Goal: Transaction & Acquisition: Purchase product/service

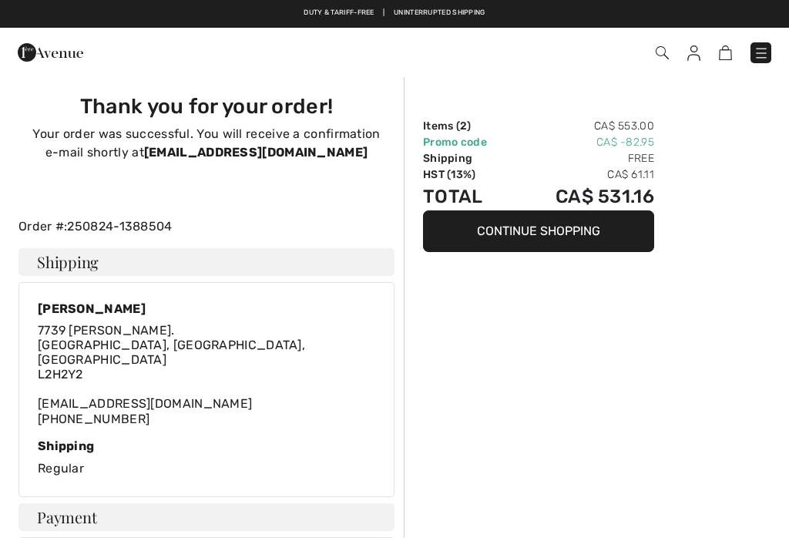
checkbox input "true"
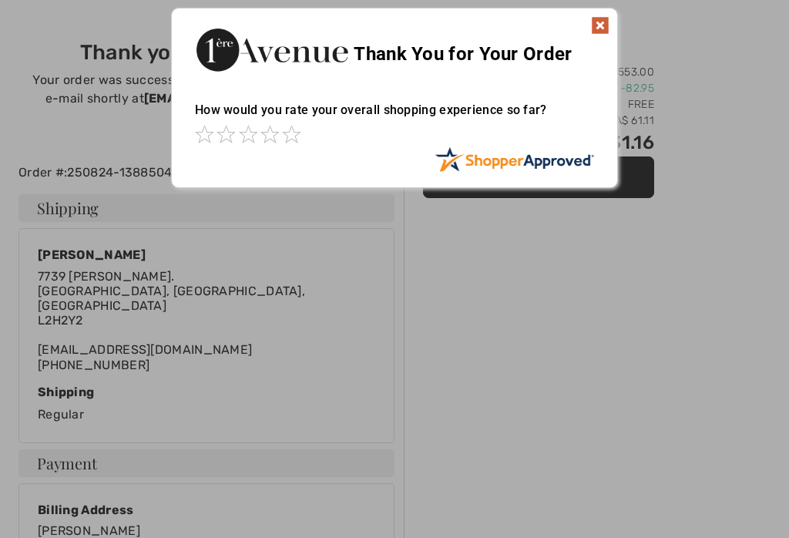
click at [596, 32] on img at bounding box center [600, 25] width 18 height 18
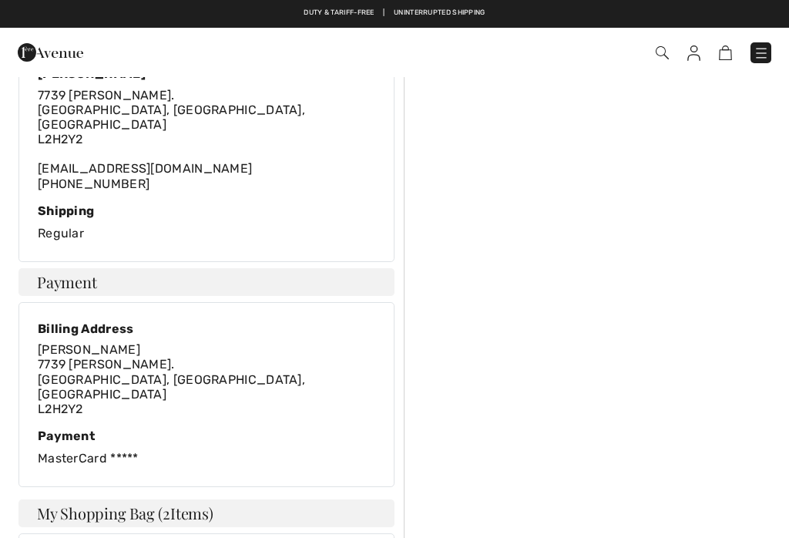
scroll to position [228, 0]
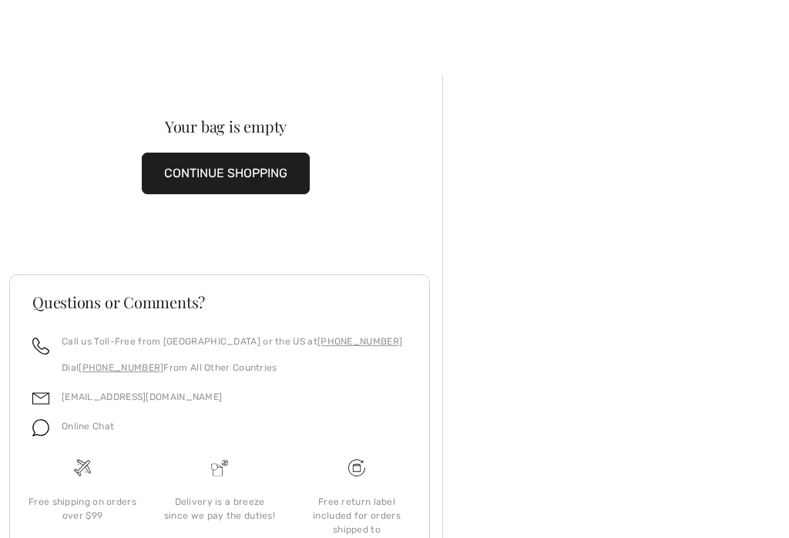
scroll to position [89, 0]
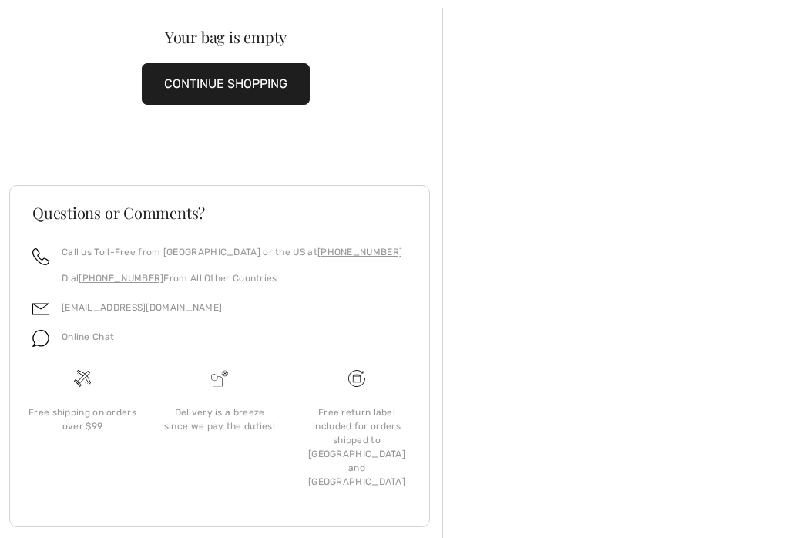
checkbox input "true"
